Goal: Check status: Check status

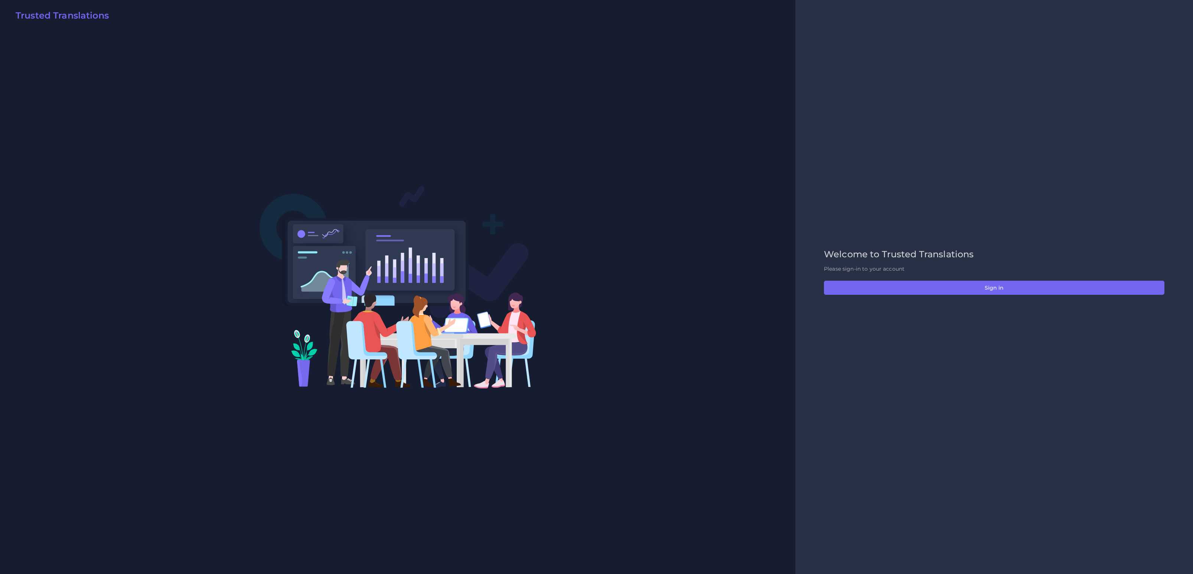
click at [879, 274] on div "Welcome to Trusted Translations Please sign-in to your account Sign in" at bounding box center [994, 287] width 356 height 76
click at [879, 282] on button "Sign in" at bounding box center [994, 288] width 340 height 14
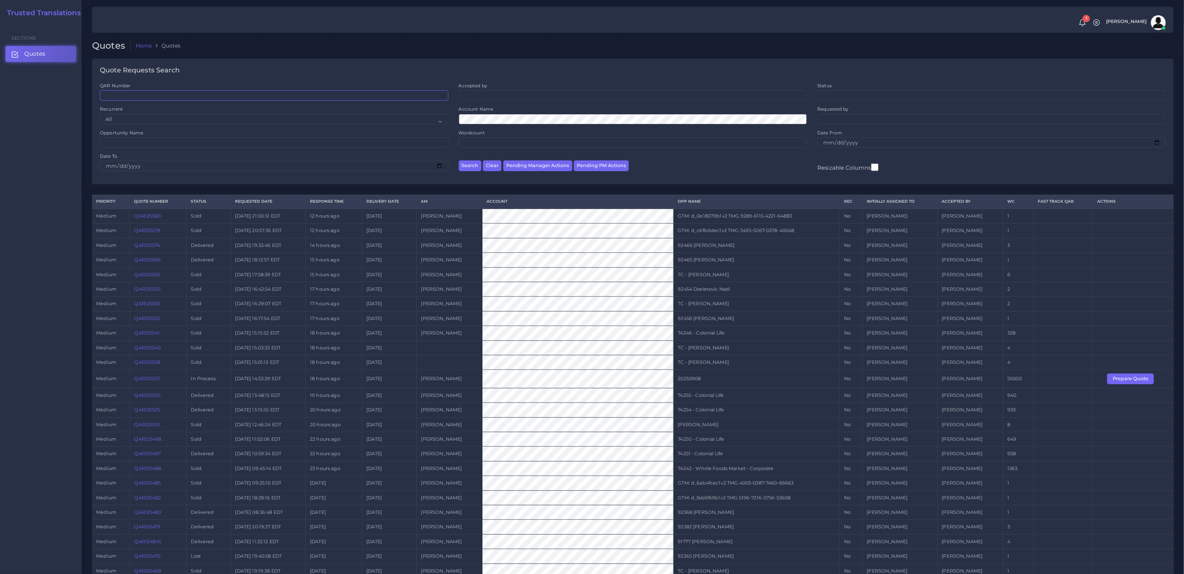
click at [163, 97] on input "QAR Number" at bounding box center [274, 95] width 349 height 10
paste input "QAR125336"
type input "QAR125336"
click at [459, 160] on button "Search" at bounding box center [470, 165] width 23 height 11
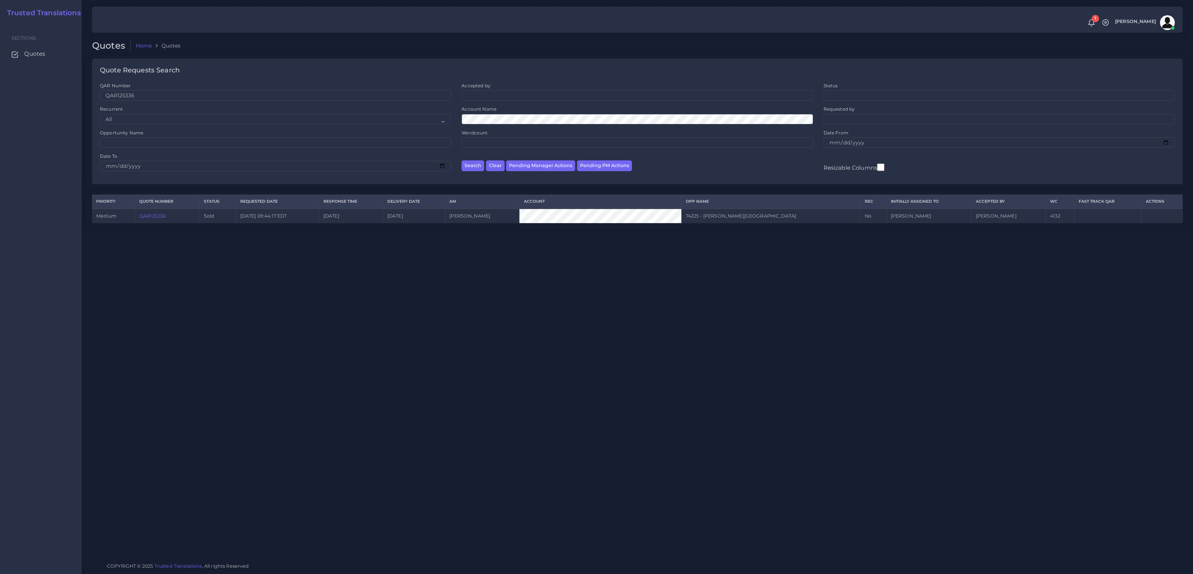
click at [164, 218] on link "QAR125336" at bounding box center [152, 216] width 26 height 6
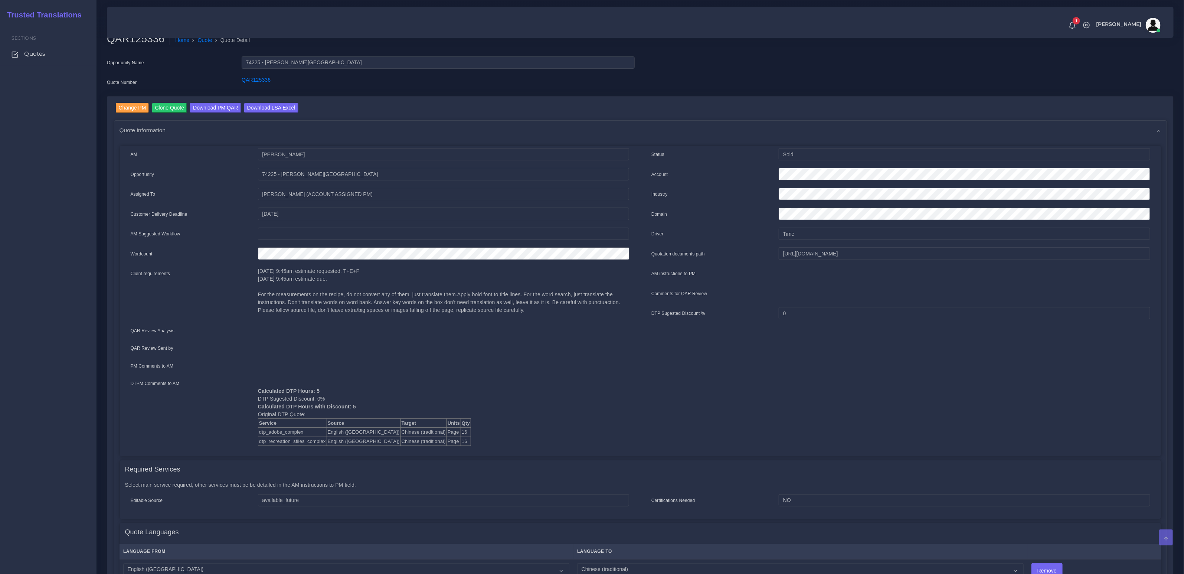
scroll to position [21, 0]
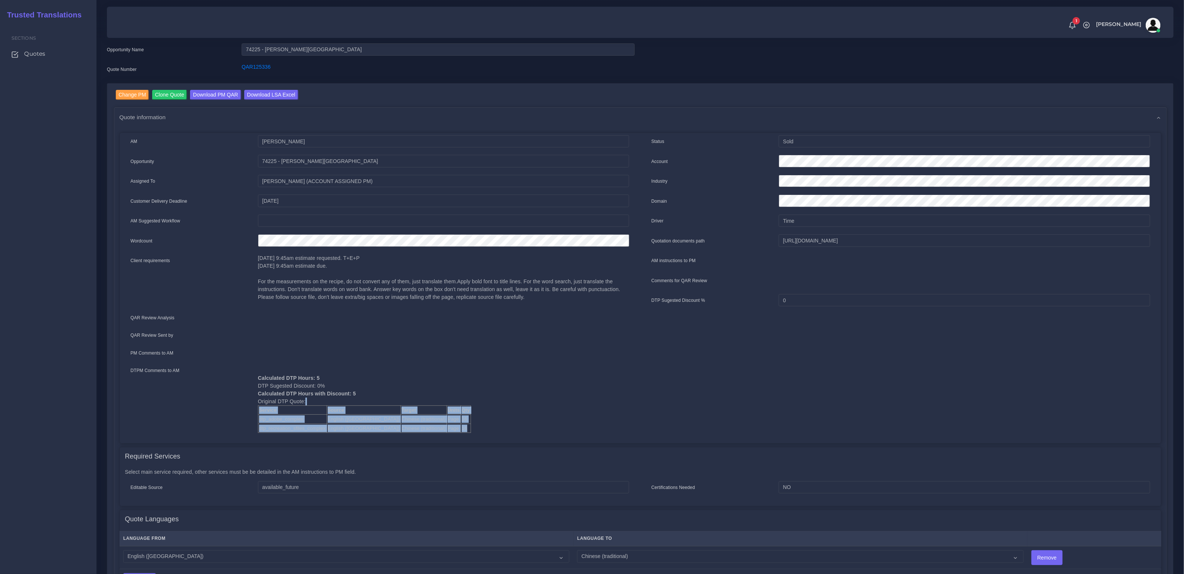
drag, startPoint x: 431, startPoint y: 432, endPoint x: 253, endPoint y: 421, distance: 178.2
click at [253, 421] on div "Calculated DTP Hours: 5 DTP Sugested Discount: 0% Calculated DTP Hours with Dis…" at bounding box center [443, 399] width 382 height 67
copy div "Service Source Target Units Qty dtp_adobe_complex English (US) Chinese (traditi…"
click at [401, 430] on td "Chinese (traditional)" at bounding box center [424, 428] width 46 height 9
drag, startPoint x: 431, startPoint y: 430, endPoint x: 258, endPoint y: 421, distance: 173.2
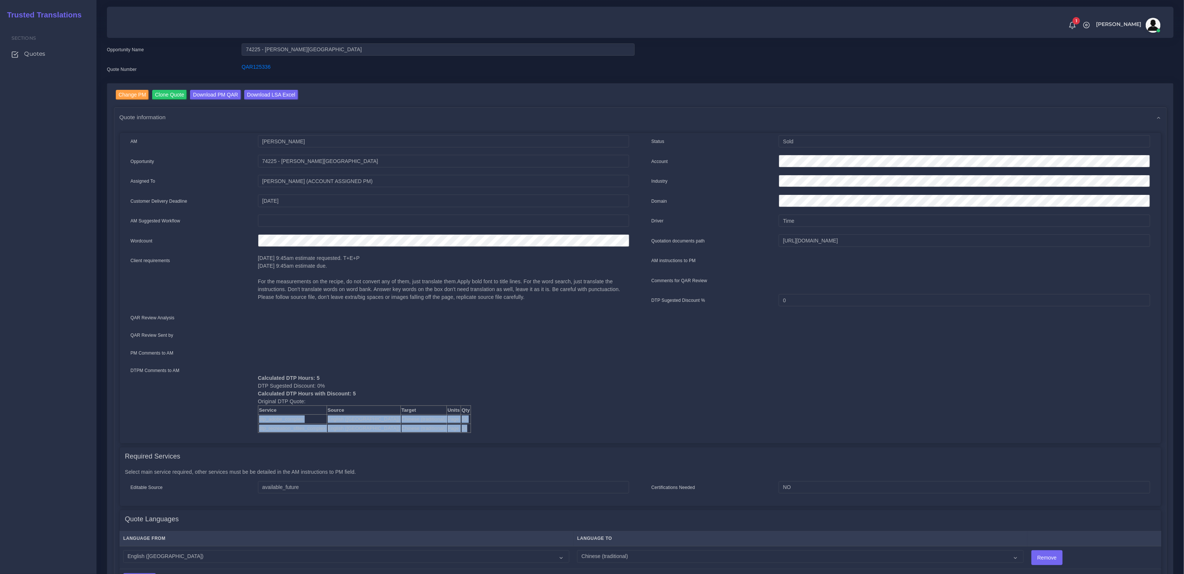
click at [258, 421] on tbody "Service Source Target Units Qty dtp_adobe_complex English (US) Chinese (traditi…" at bounding box center [364, 418] width 213 height 27
copy tbody "dtp_adobe_complex English (US) Chinese (traditional) Page 16 dtp_recreation_sfi…"
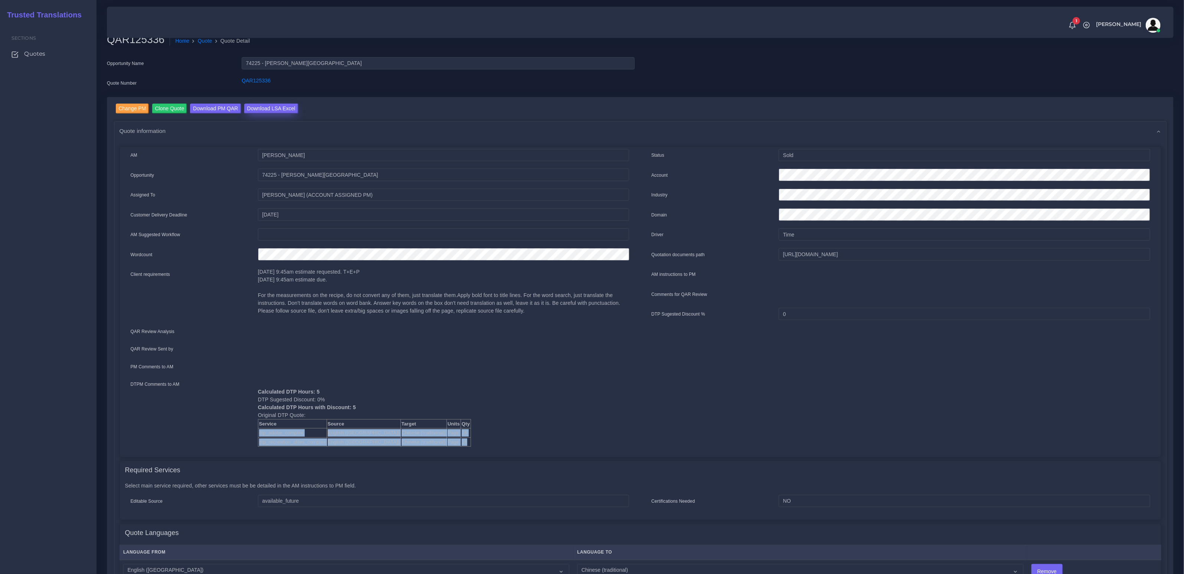
scroll to position [0, 0]
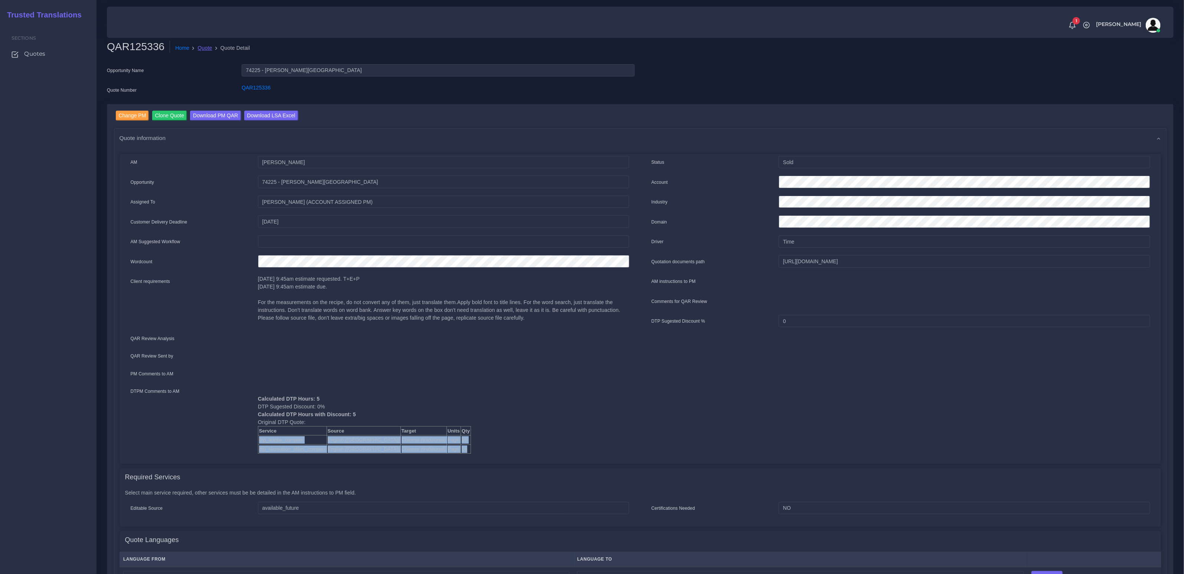
click at [205, 50] on link "Quote" at bounding box center [205, 48] width 14 height 8
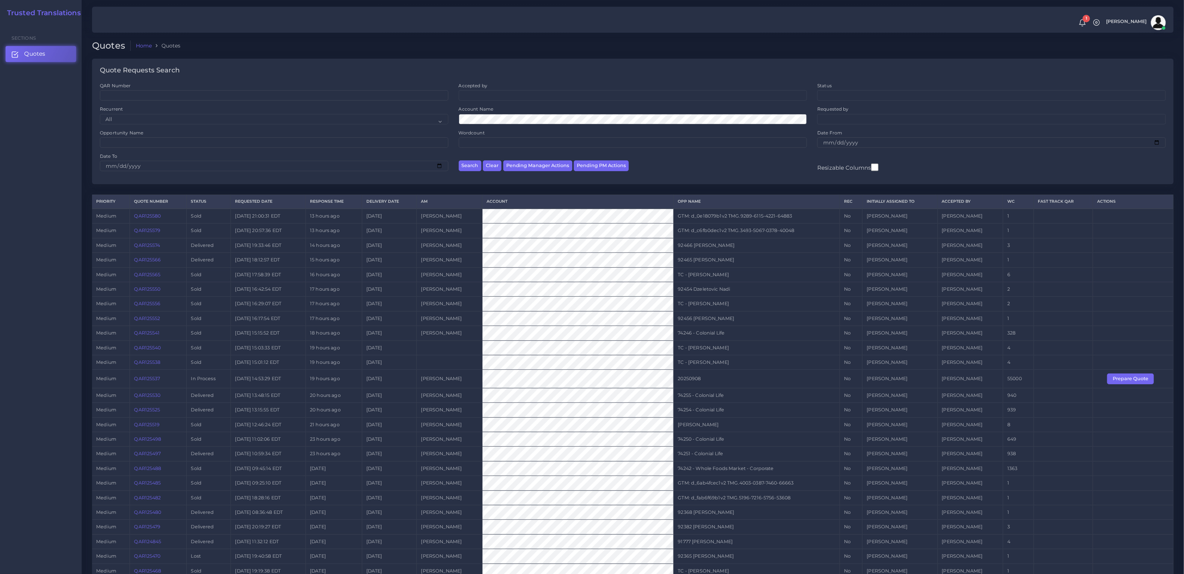
click at [1011, 379] on td "55000" at bounding box center [1018, 379] width 30 height 18
drag, startPoint x: 1008, startPoint y: 378, endPoint x: 1000, endPoint y: 374, distance: 9.0
click at [1003, 374] on td "55000" at bounding box center [1018, 379] width 30 height 18
click at [148, 379] on link "QAR125537" at bounding box center [147, 379] width 26 height 6
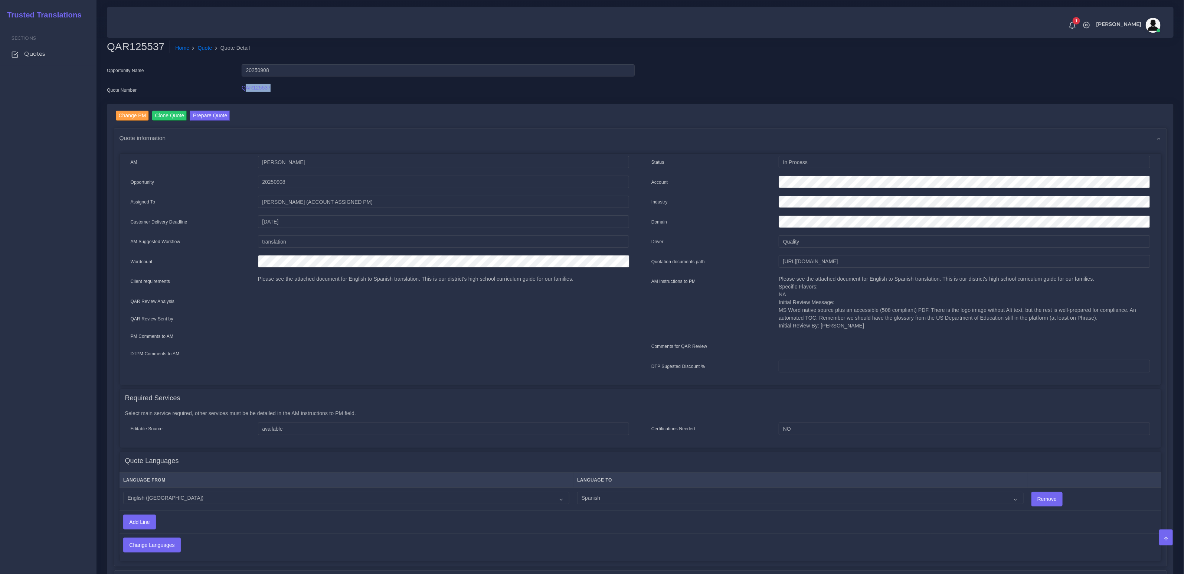
drag, startPoint x: 272, startPoint y: 89, endPoint x: 245, endPoint y: 88, distance: 27.1
click at [245, 88] on div "QAR125537" at bounding box center [438, 91] width 404 height 15
copy link "AR125537"
drag, startPoint x: 387, startPoint y: 97, endPoint x: 321, endPoint y: 96, distance: 66.5
click at [387, 96] on div "QAR125537" at bounding box center [438, 91] width 404 height 15
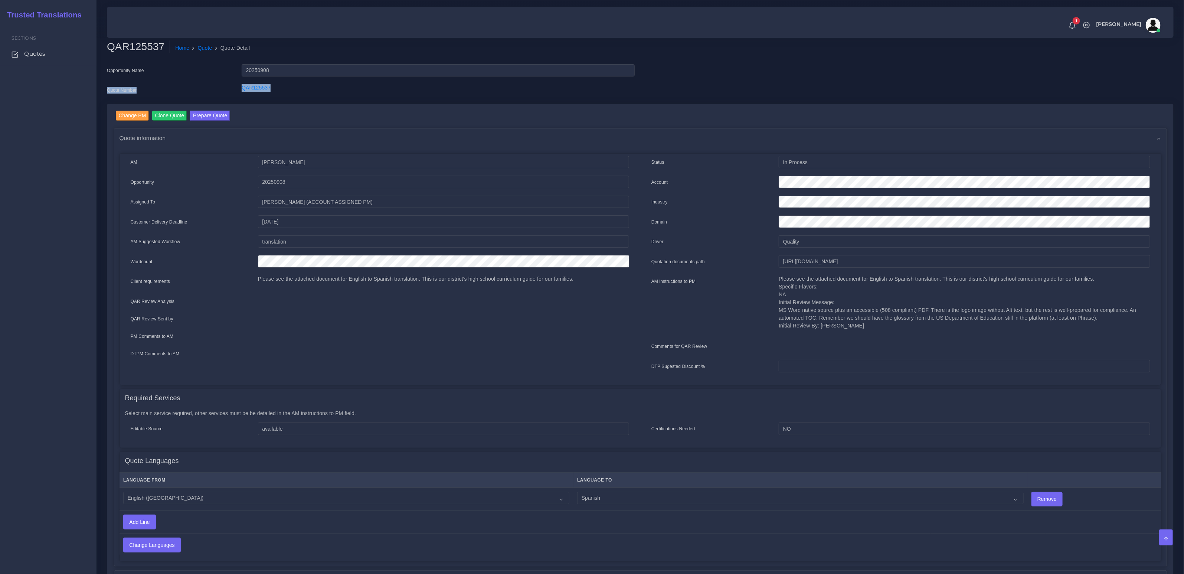
drag, startPoint x: 321, startPoint y: 96, endPoint x: 236, endPoint y: 86, distance: 85.6
click at [236, 86] on div "QAR125537" at bounding box center [438, 91] width 404 height 15
click at [363, 108] on div "Change PM Clone Quote Prepare Quote Quote information AM Damian Coliqueo Opport…" at bounding box center [640, 413] width 1066 height 619
drag, startPoint x: 861, startPoint y: 323, endPoint x: 835, endPoint y: 321, distance: 25.3
click at [835, 321] on p "Please see the attached document for English to Spanish translation. This is ou…" at bounding box center [964, 302] width 371 height 55
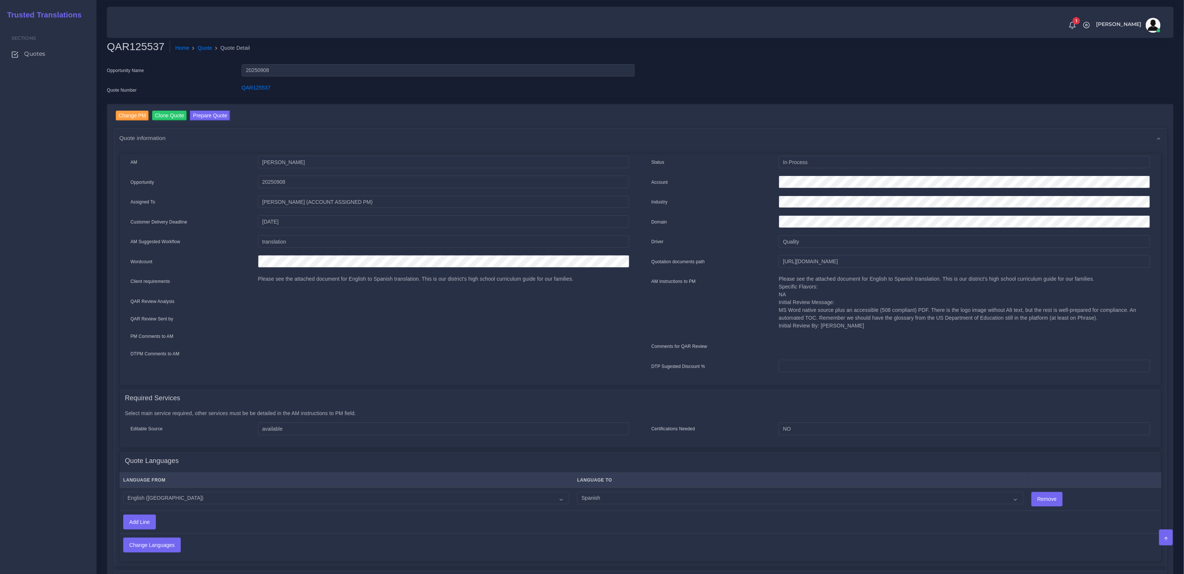
drag, startPoint x: 869, startPoint y: 328, endPoint x: 882, endPoint y: 329, distance: 13.4
click at [872, 329] on p "Please see the attached document for English to Spanish translation. This is ou…" at bounding box center [964, 302] width 371 height 55
drag, startPoint x: 882, startPoint y: 329, endPoint x: 778, endPoint y: 309, distance: 105.9
click at [778, 309] on div "Please see the attached document for English to Spanish translation. This is ou…" at bounding box center [964, 305] width 382 height 60
copy p "MS Word native source plus an accessible (508 compliant) PDF. There is the logo…"
